Goal: Information Seeking & Learning: Stay updated

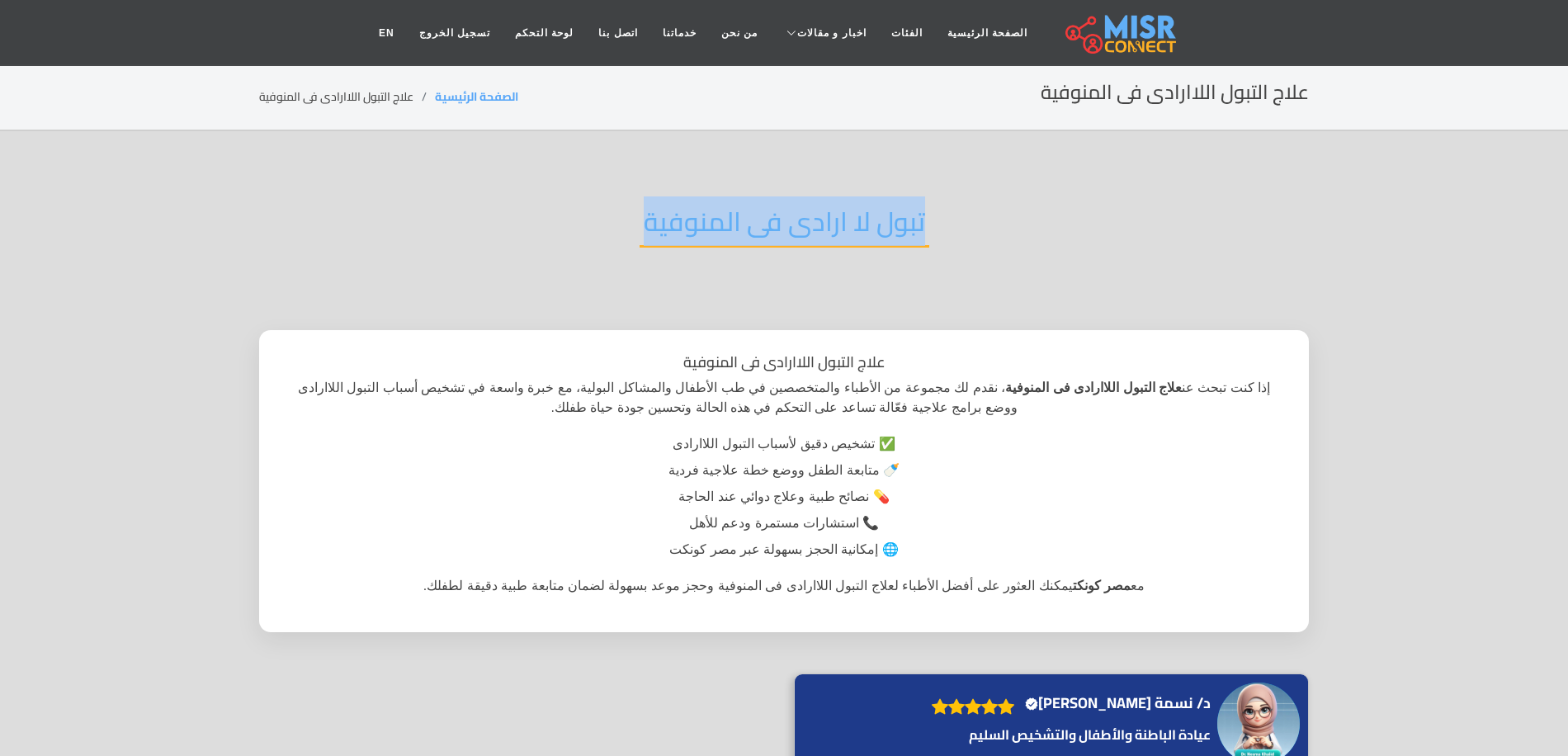
click at [872, 116] on link "حوادث" at bounding box center [880, 132] width 199 height 34
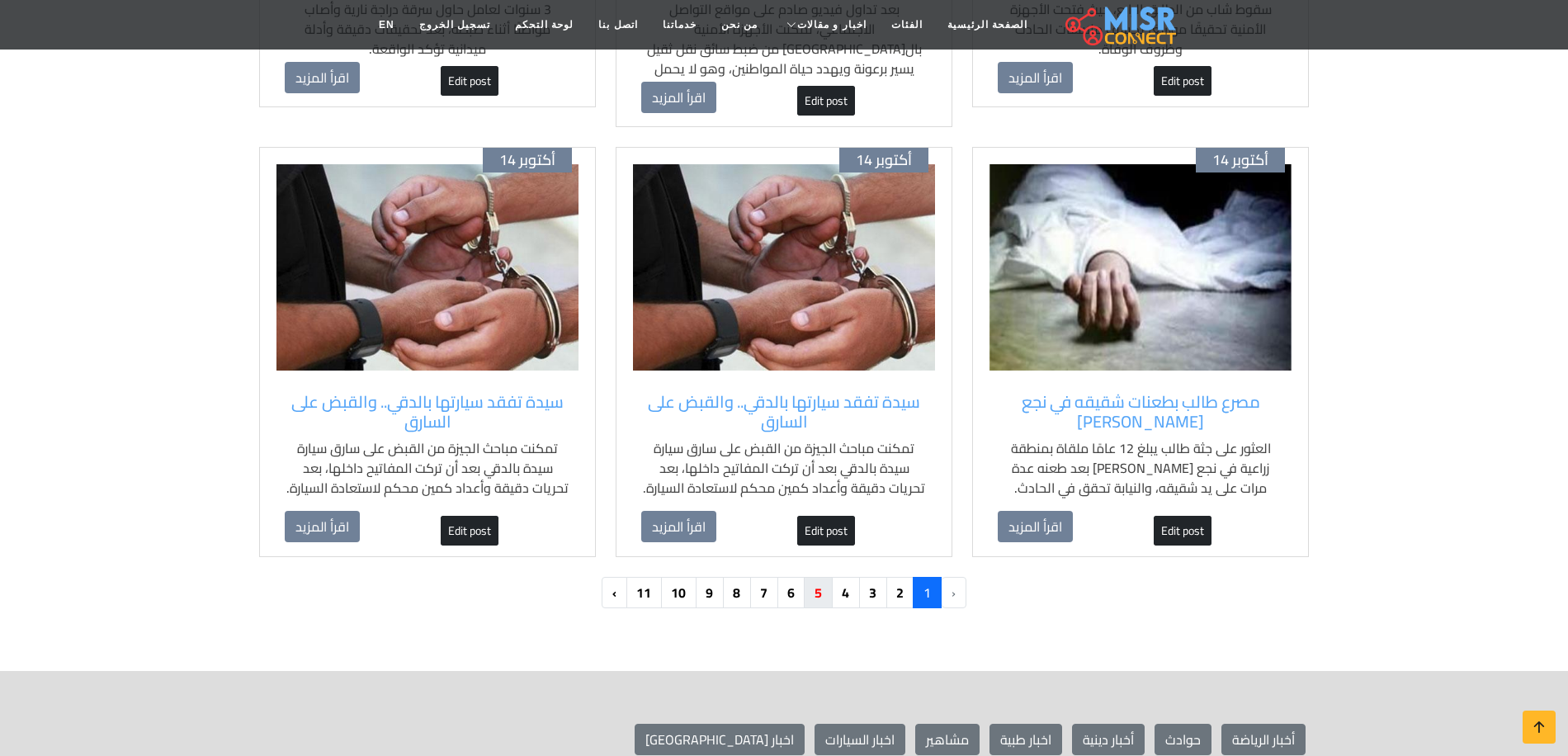
scroll to position [1732, 0]
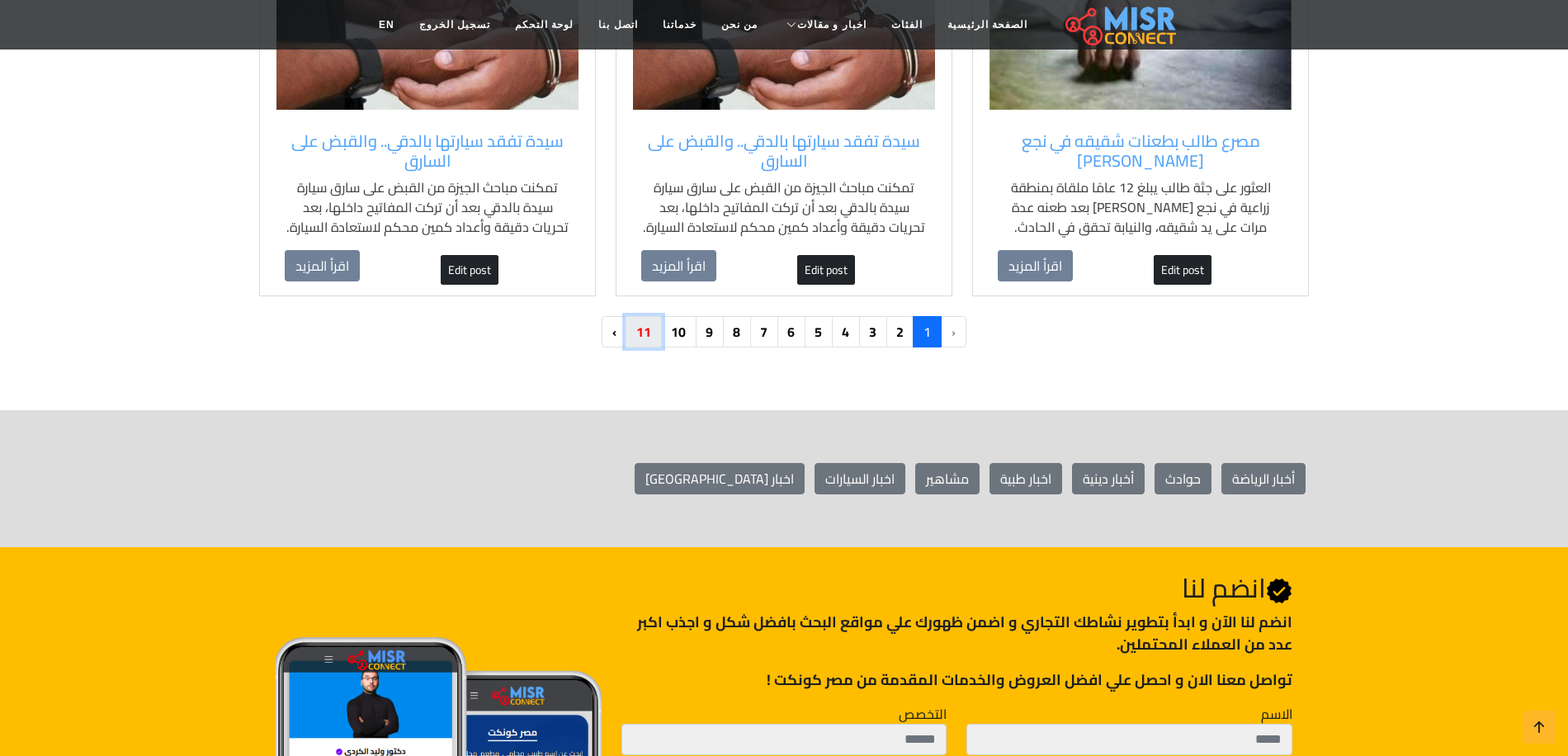
click at [652, 316] on link "11" at bounding box center [643, 332] width 36 height 32
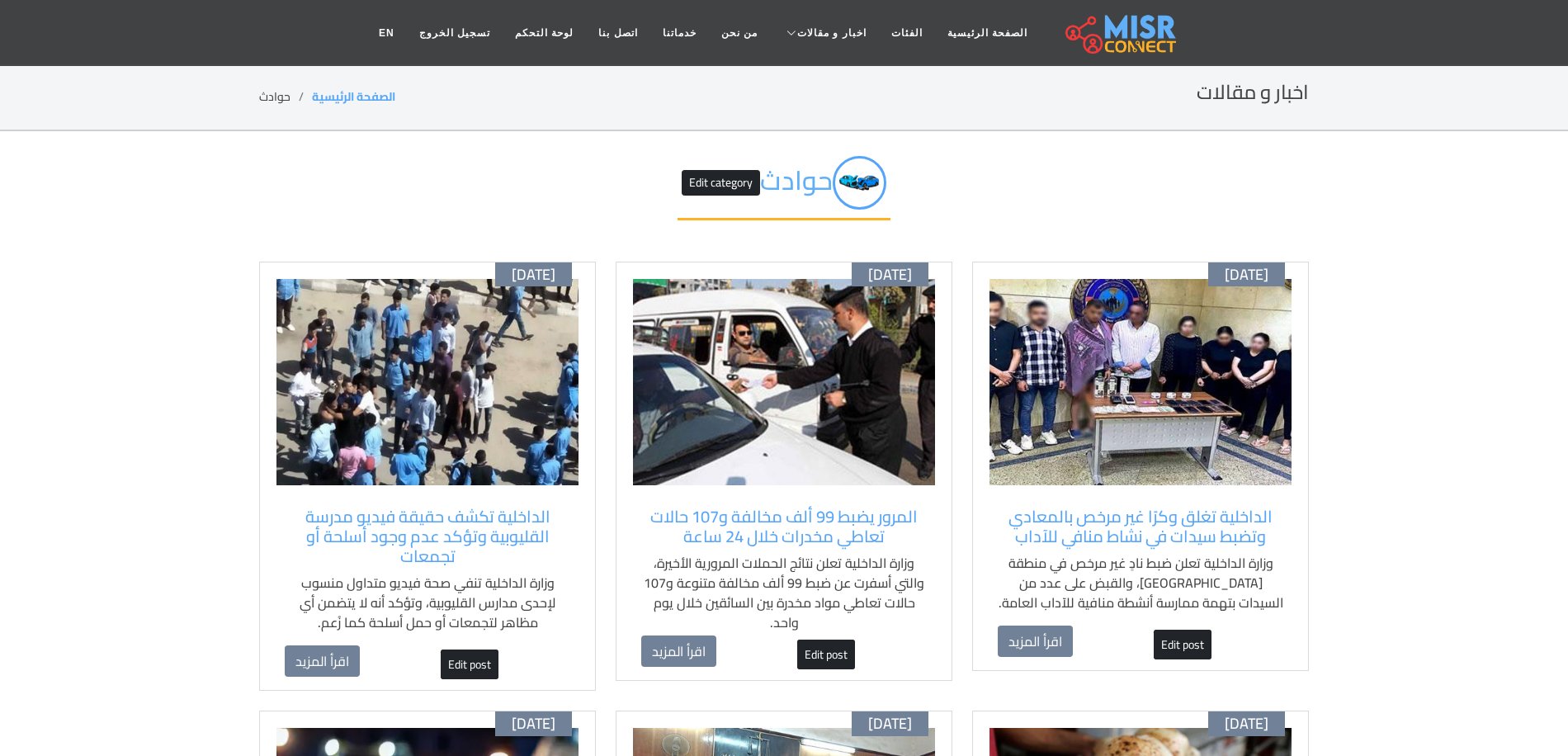
click at [789, 189] on h2 "حوادث Edit category" at bounding box center [784, 187] width 213 height 64
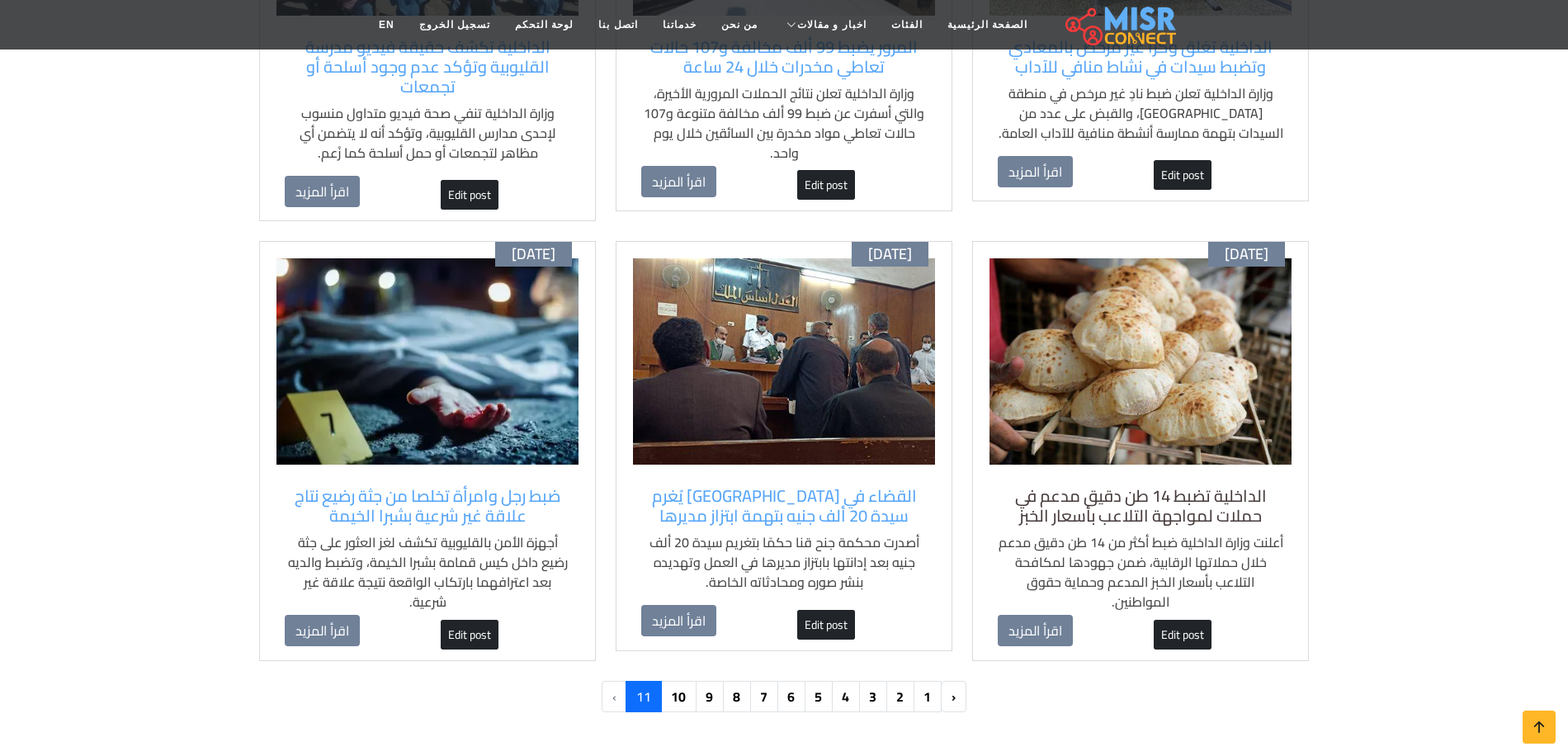
scroll to position [495, 0]
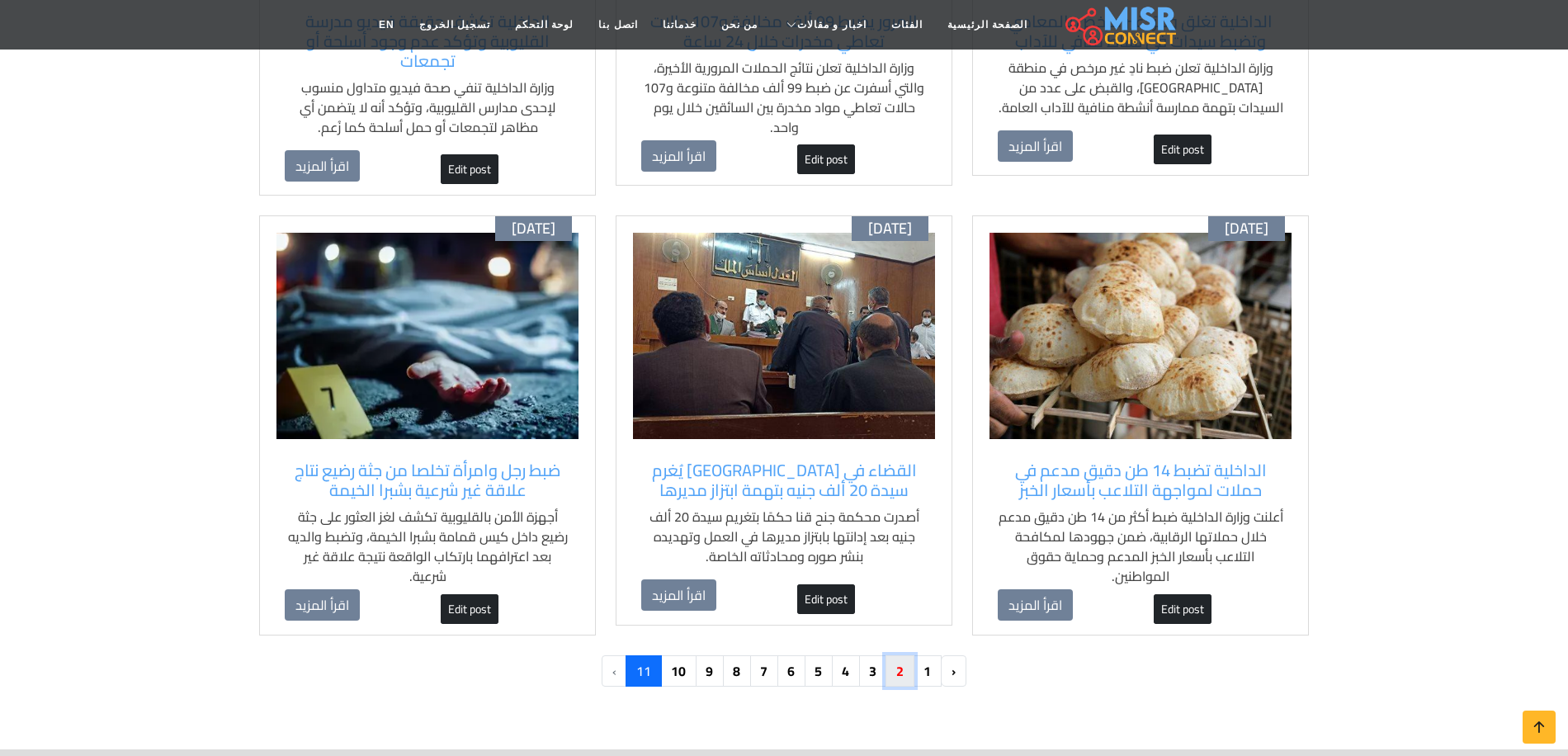
click at [893, 670] on link "2" at bounding box center [900, 671] width 29 height 32
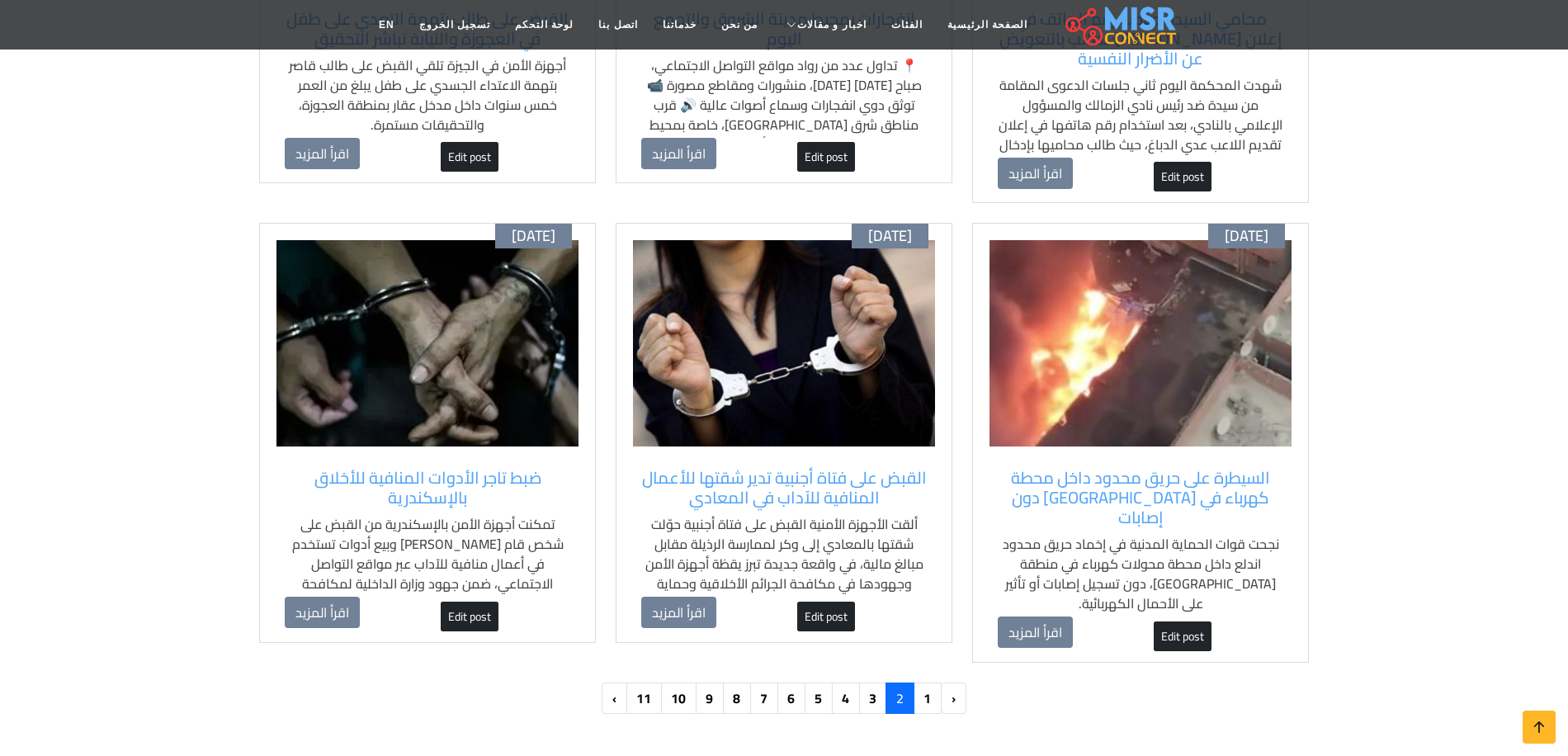
scroll to position [1650, 0]
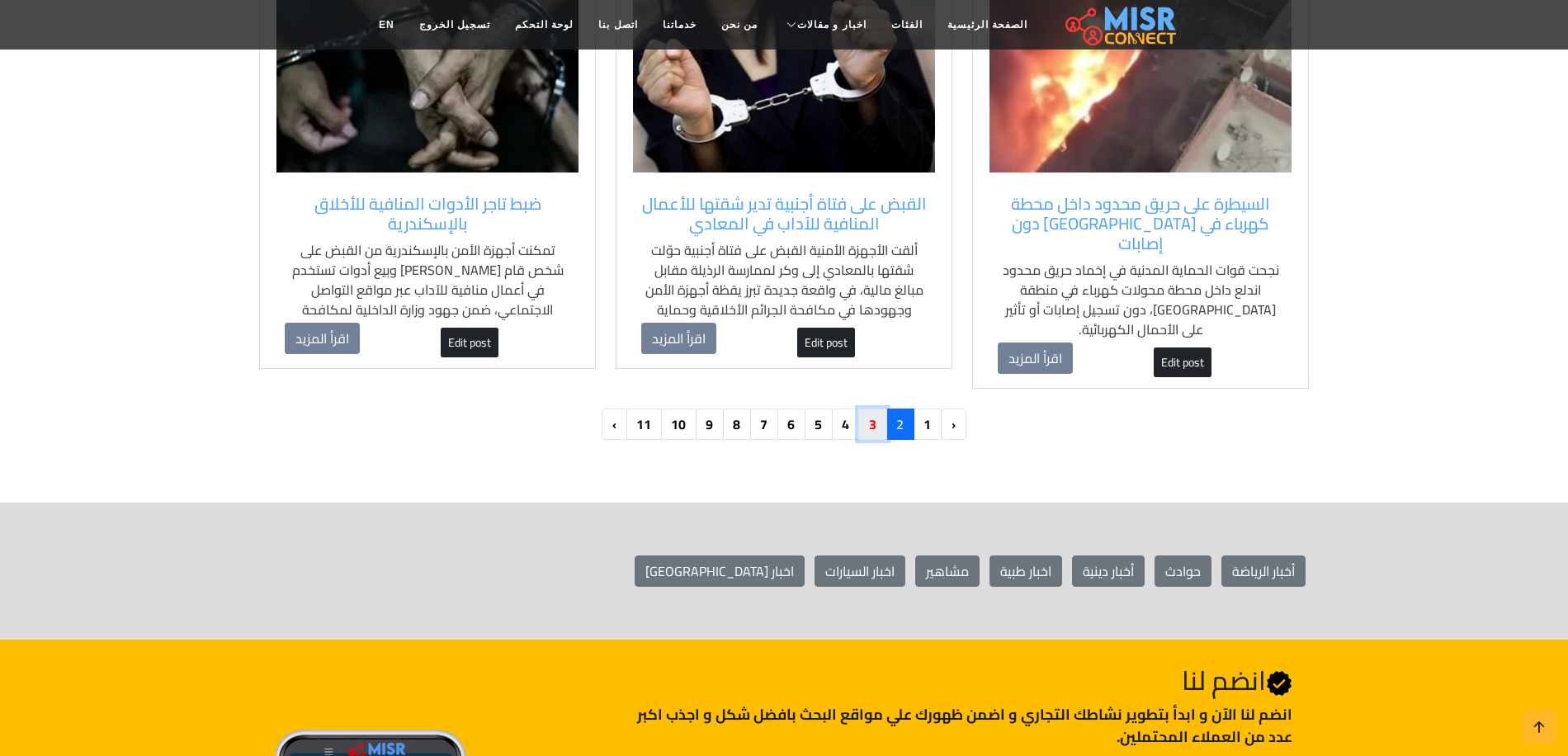
click at [867, 409] on link "3" at bounding box center [872, 424] width 29 height 32
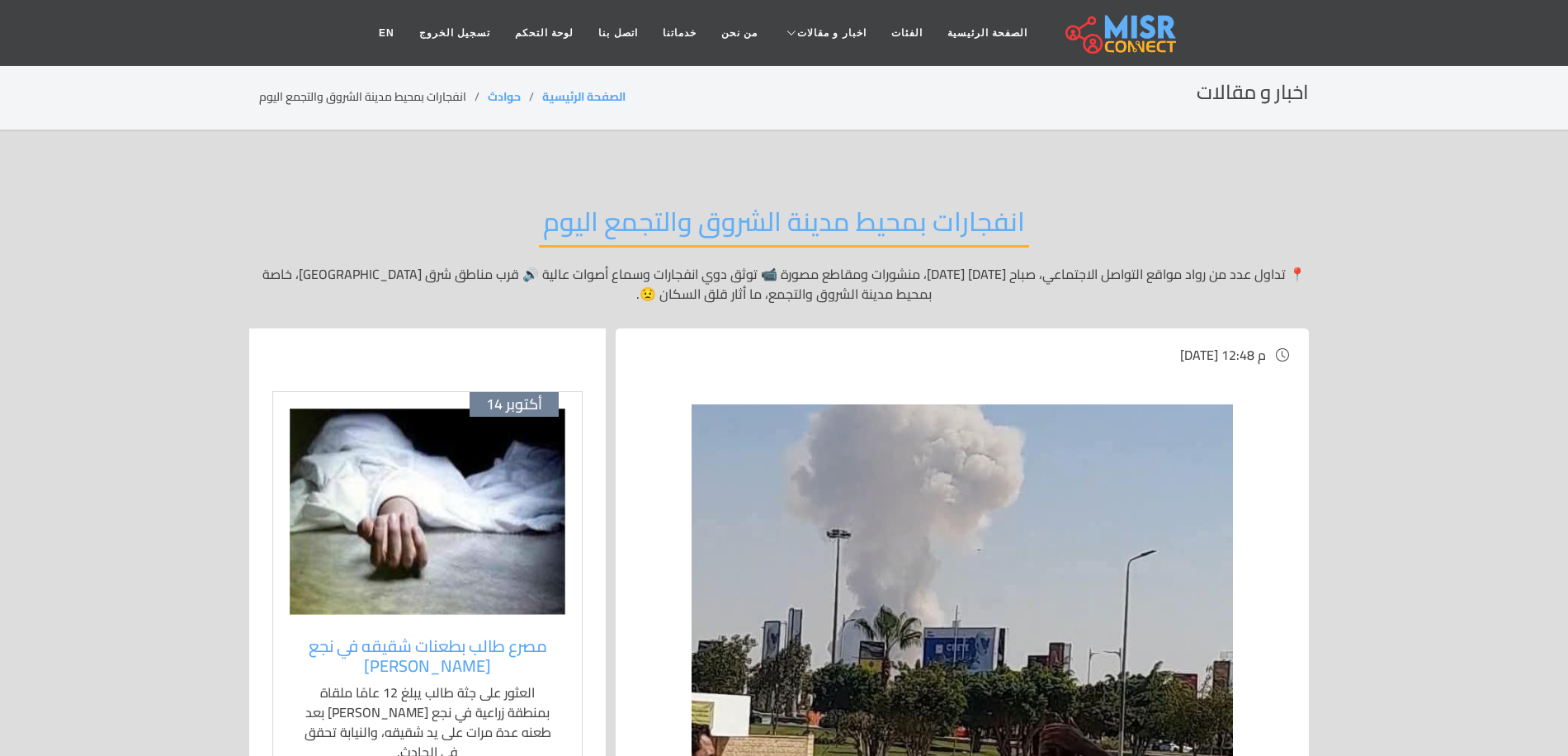
click at [1050, 246] on div "انفجارات بمحيط مدينة الشروق والتجمع [DATE] 📍 تداول عدد من رواد مواقع التواصل ال…" at bounding box center [784, 254] width 1050 height 147
click at [467, 405] on div "[DATE] مصرع طالب بطعنات شقيقه في نجع [PERSON_NAME] العثور على جثة طالب يبلغ 12 …" at bounding box center [427, 600] width 310 height 420
click at [470, 463] on img at bounding box center [427, 511] width 275 height 207
